Goal: Download file/media

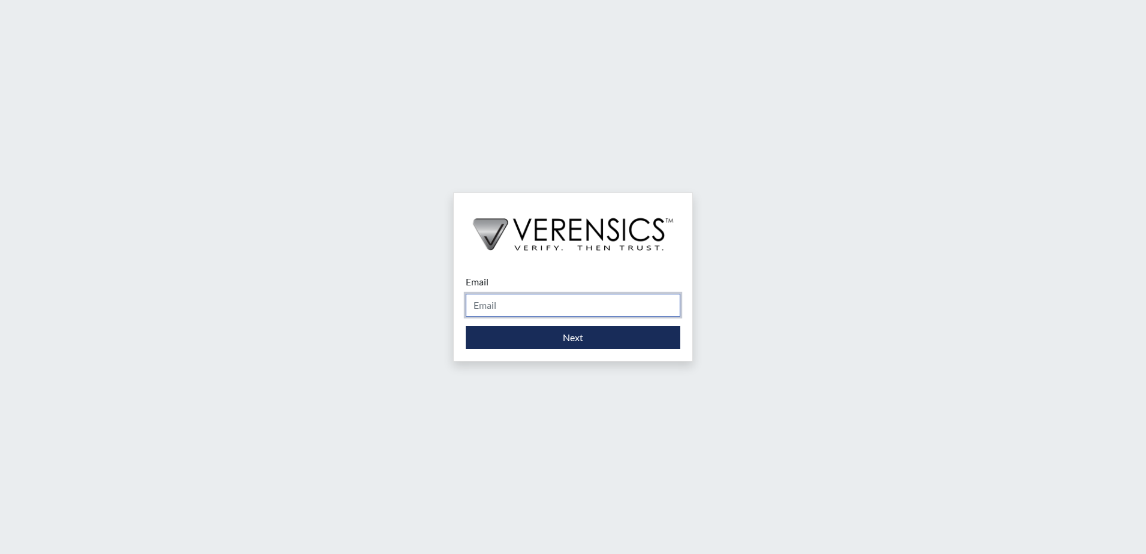
click at [559, 312] on input "Email" at bounding box center [573, 305] width 215 height 23
type input "[PERSON_NAME][EMAIL_ADDRESS][PERSON_NAME][DOMAIN_NAME]"
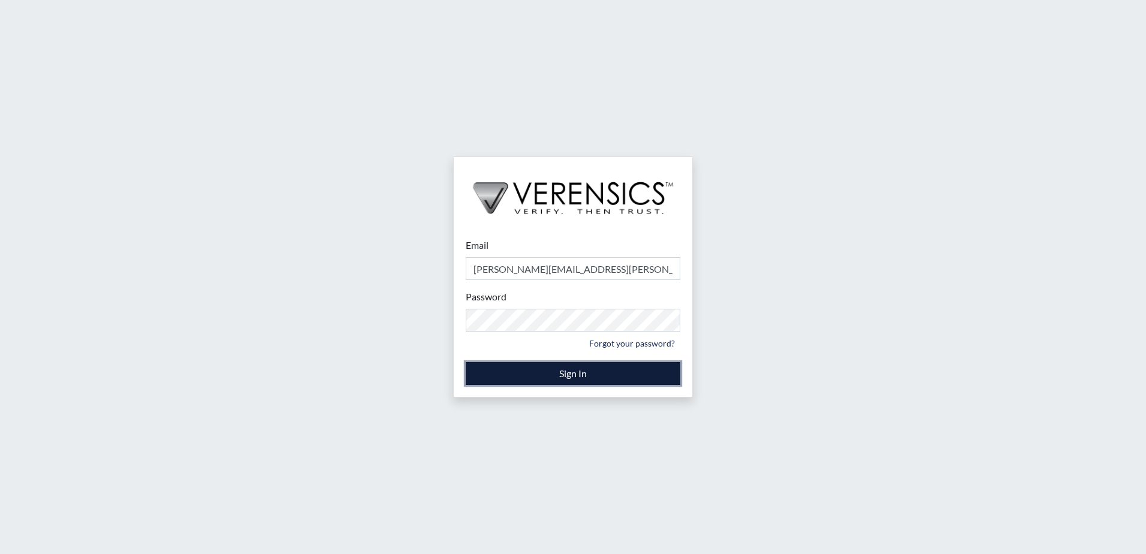
click at [547, 367] on button "Sign In" at bounding box center [573, 373] width 215 height 23
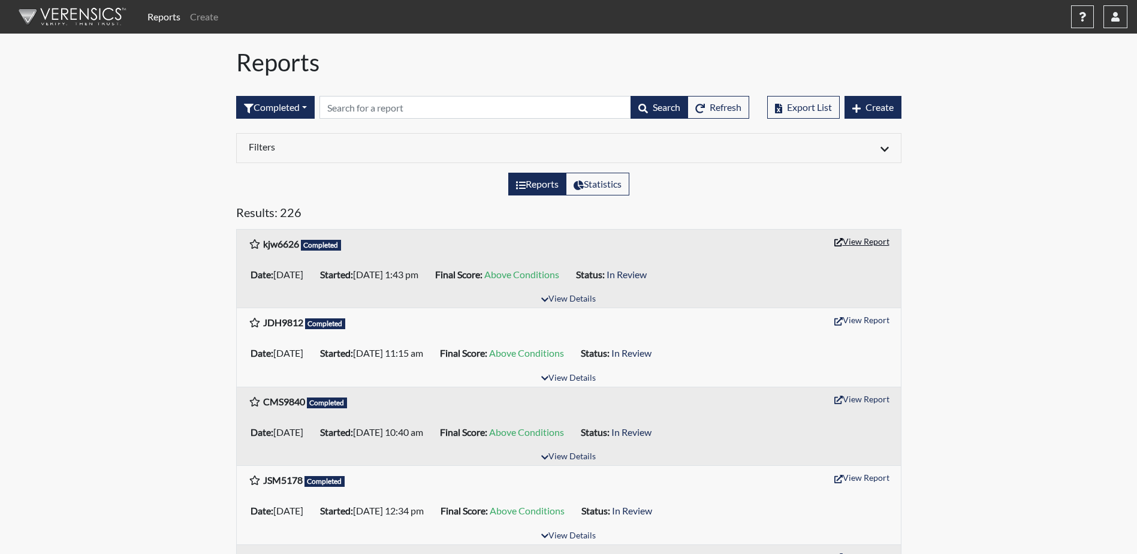
click at [863, 243] on button "View Report" at bounding box center [862, 241] width 66 height 19
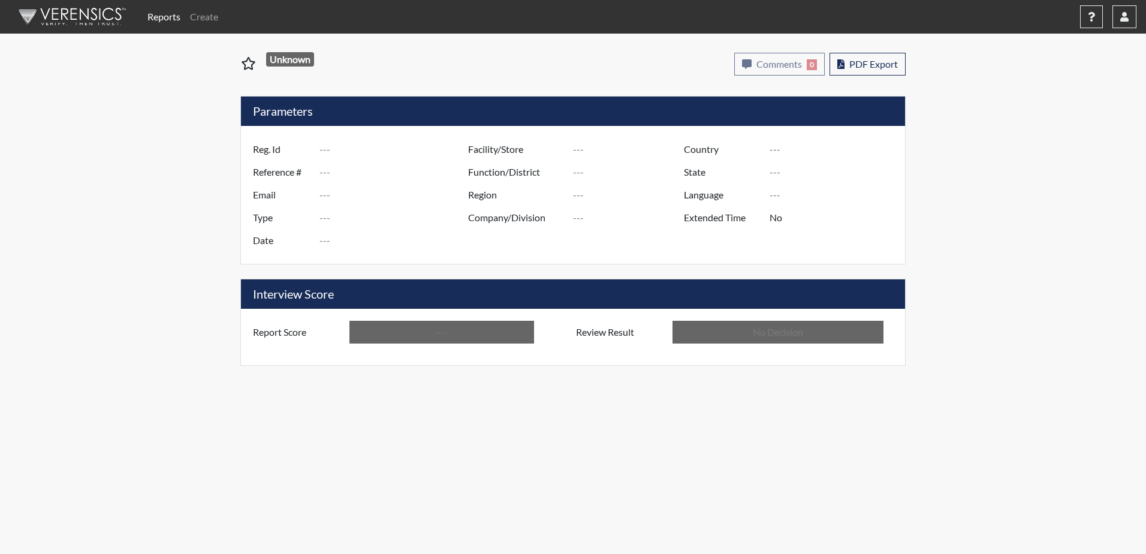
type input "kjw6626"
type input "50782"
type input "---"
type input "Corrections Pre-Employment"
type input "[DATE]"
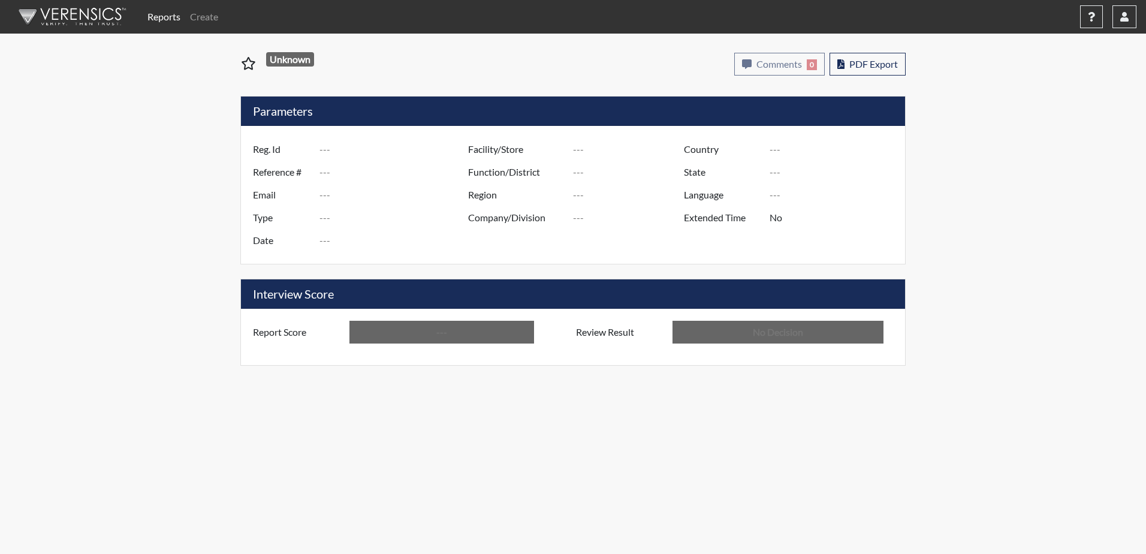
type input "[PERSON_NAME]"
type input "[GEOGRAPHIC_DATA]"
type input "[US_STATE]"
type input "English"
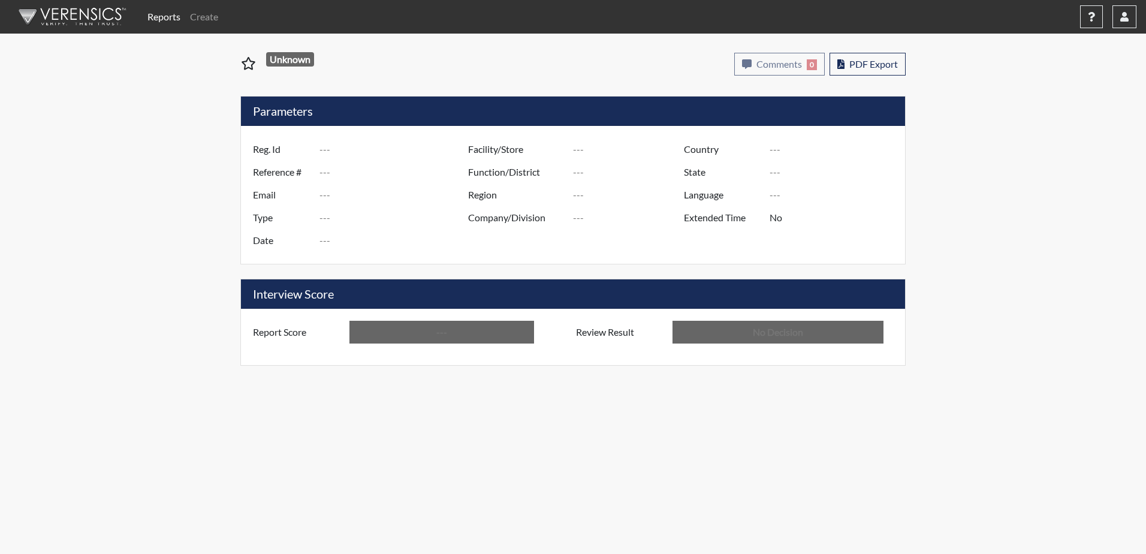
type input "Above Conditions"
type input "In Review"
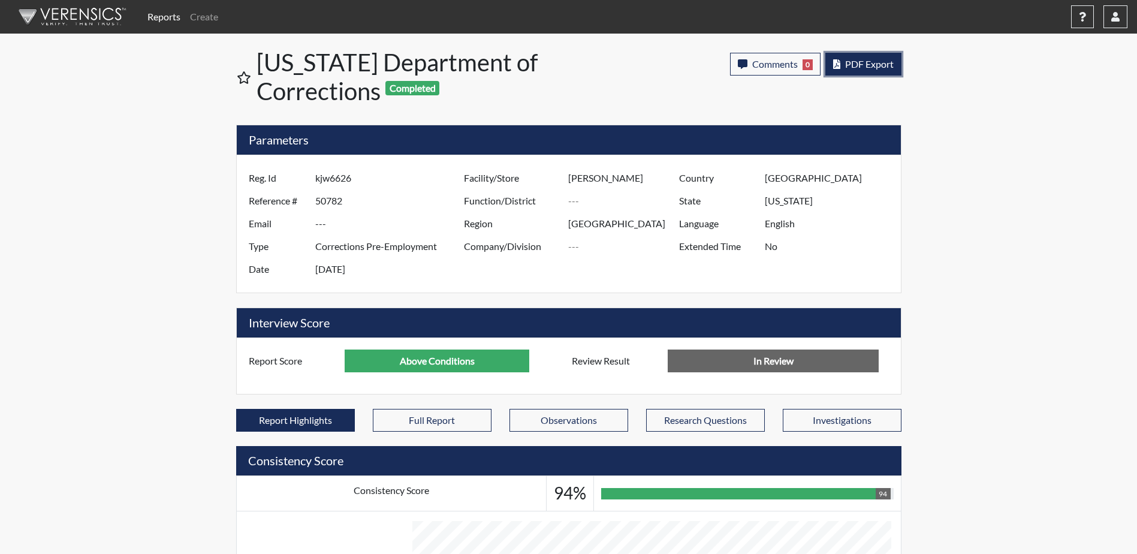
click at [871, 58] on span "PDF Export" at bounding box center [869, 63] width 49 height 11
